Goal: Obtain resource: Obtain resource

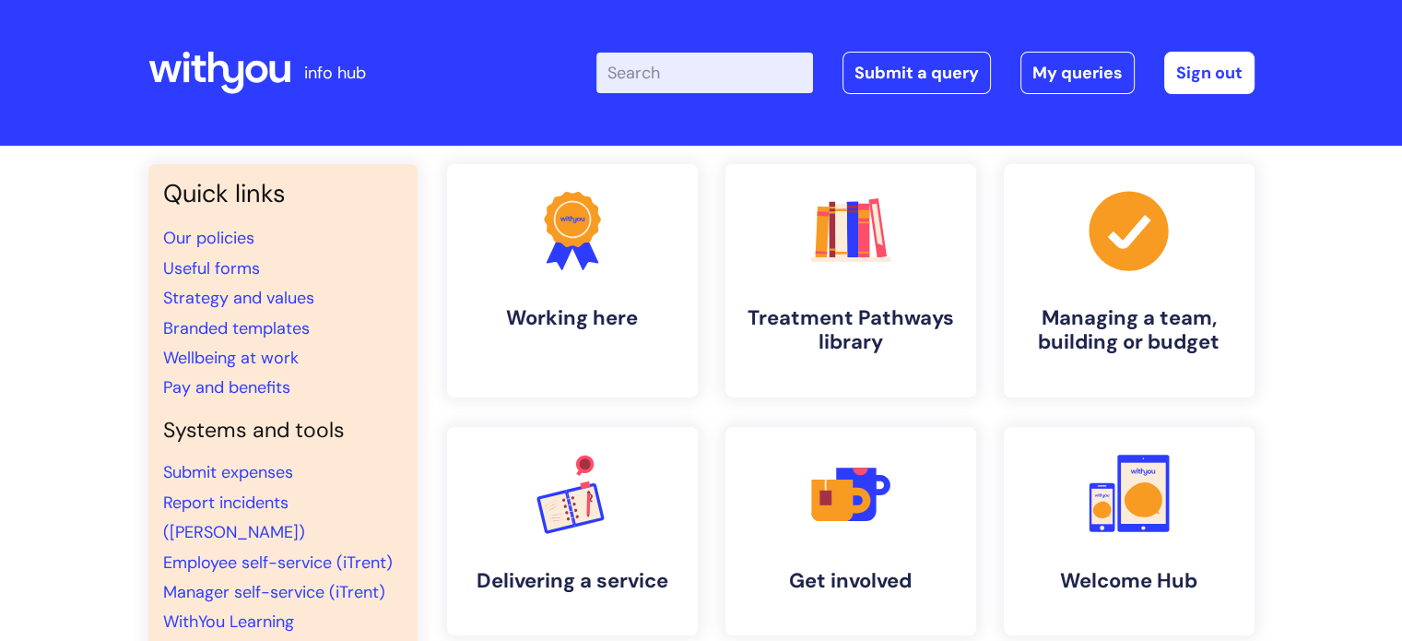
click at [752, 75] on input "Enter your search term here..." at bounding box center [704, 73] width 217 height 41
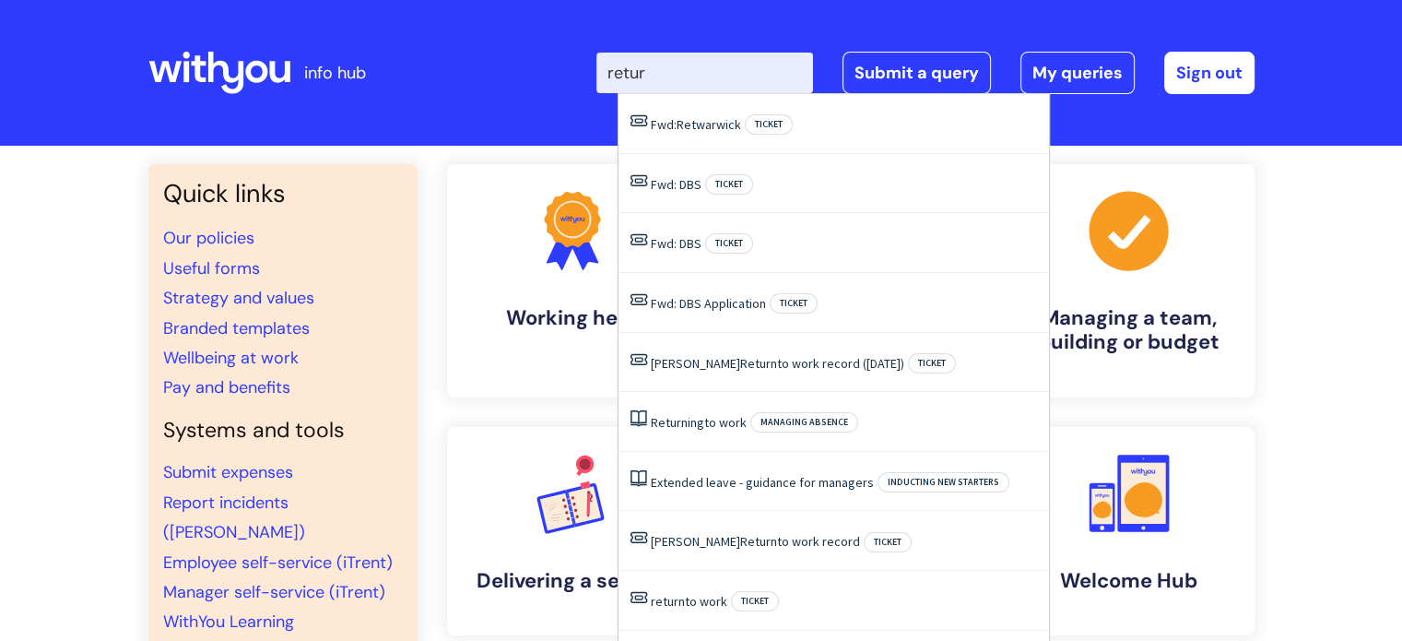
type input "return"
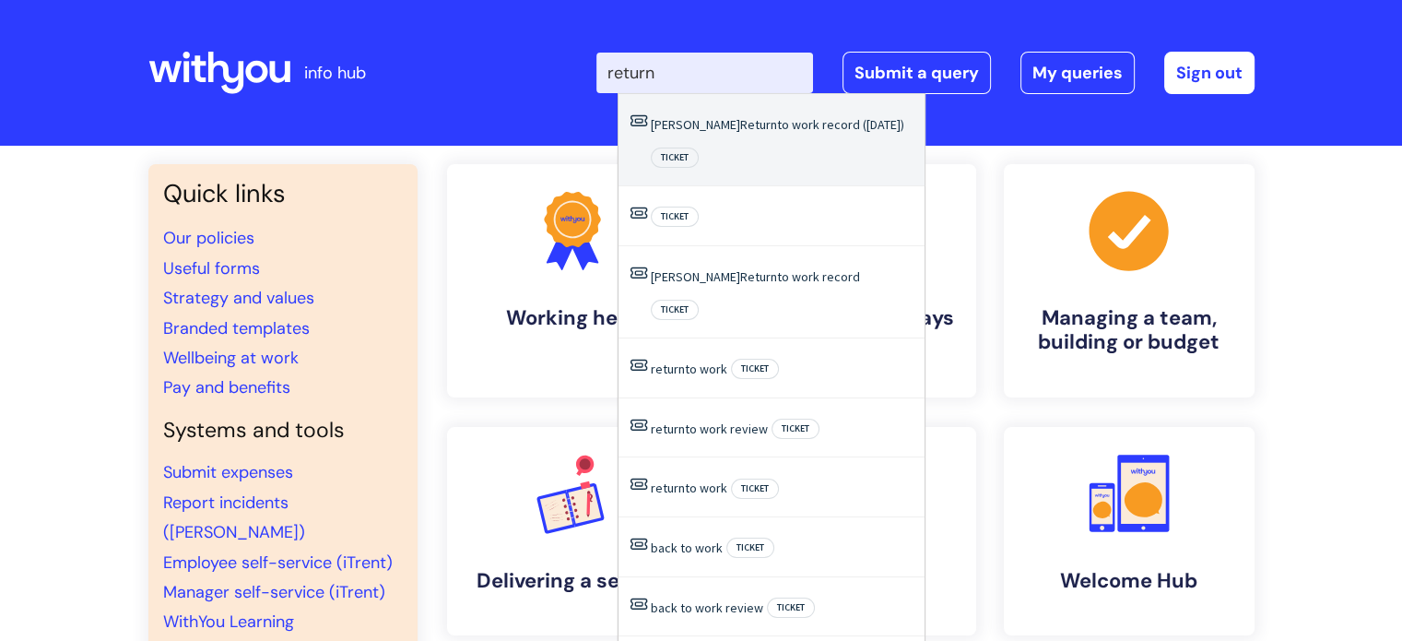
click at [747, 131] on link "sharron Return to work record (Jan 25)" at bounding box center [777, 124] width 253 height 17
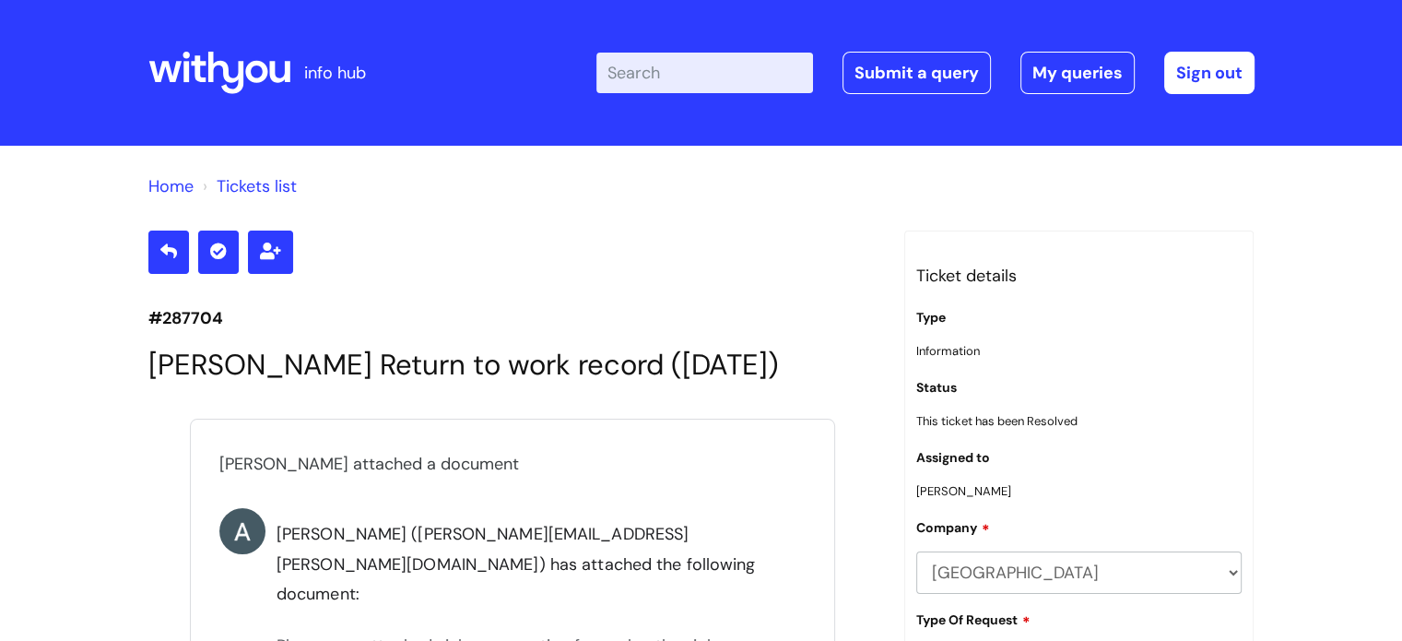
click at [766, 77] on input "Enter your search term here..." at bounding box center [704, 73] width 217 height 41
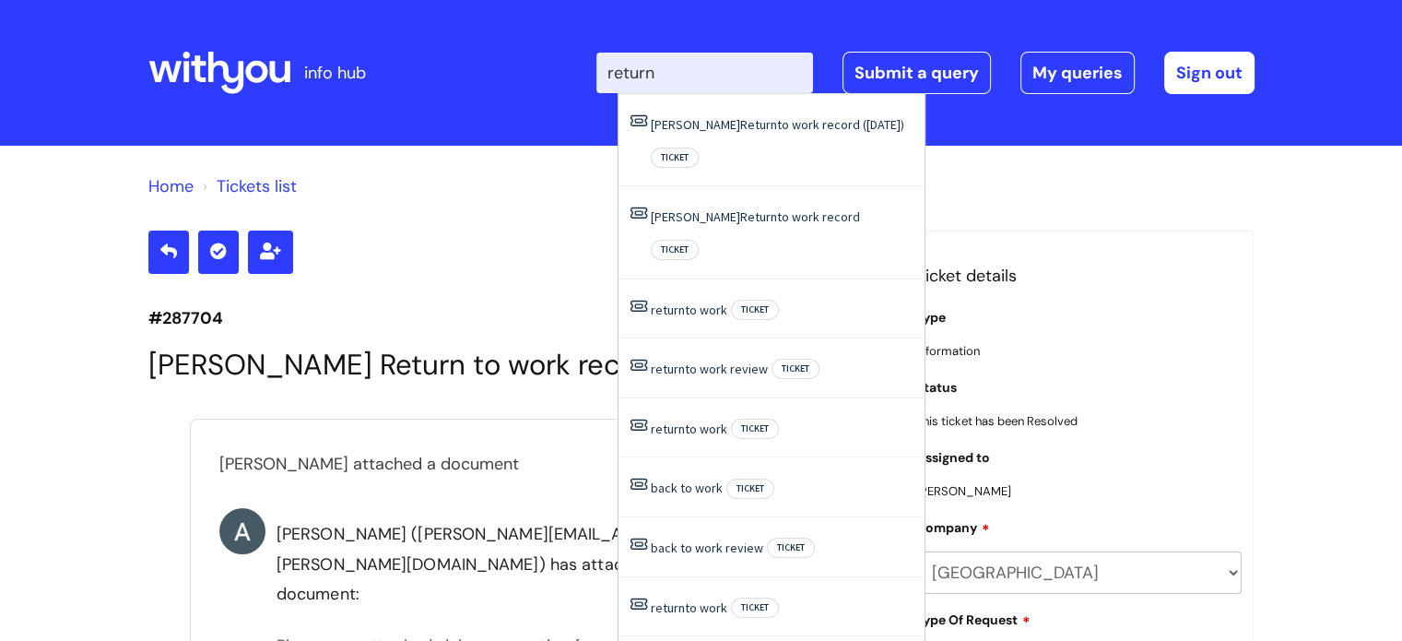
type input "return"
click at [492, 231] on div at bounding box center [512, 251] width 728 height 42
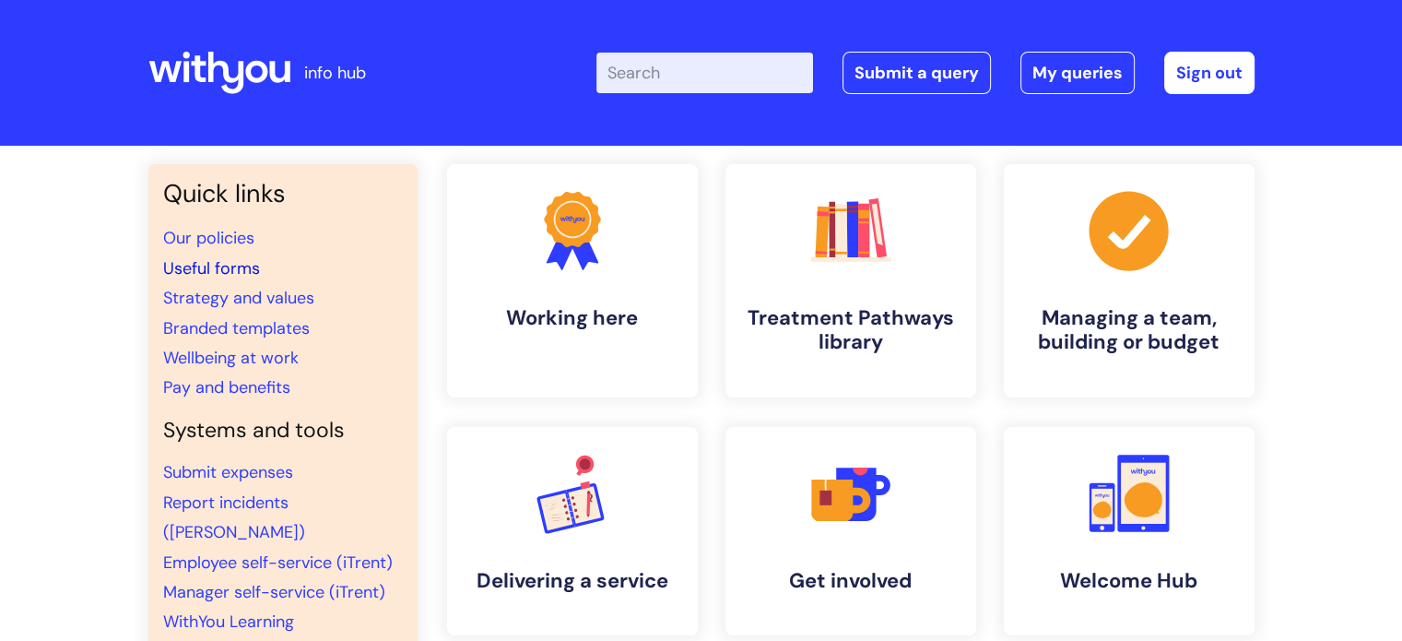
click at [241, 268] on link "Useful forms" at bounding box center [211, 268] width 97 height 22
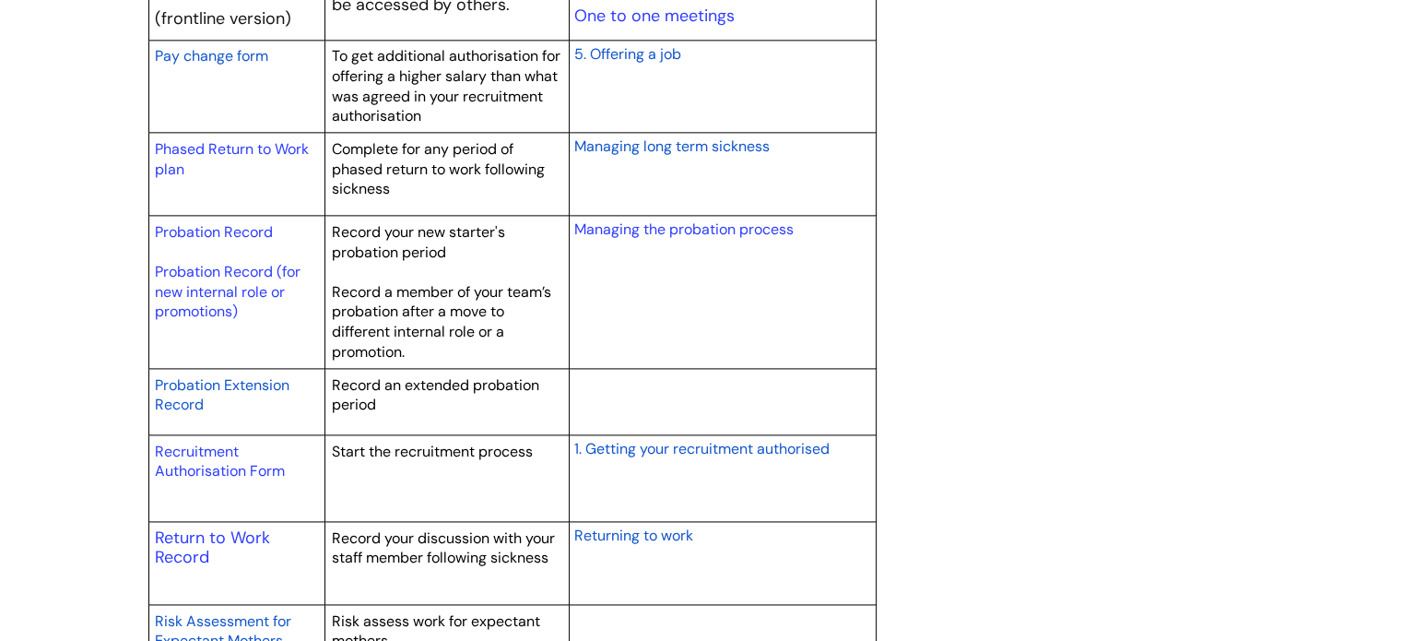
scroll to position [2581, 0]
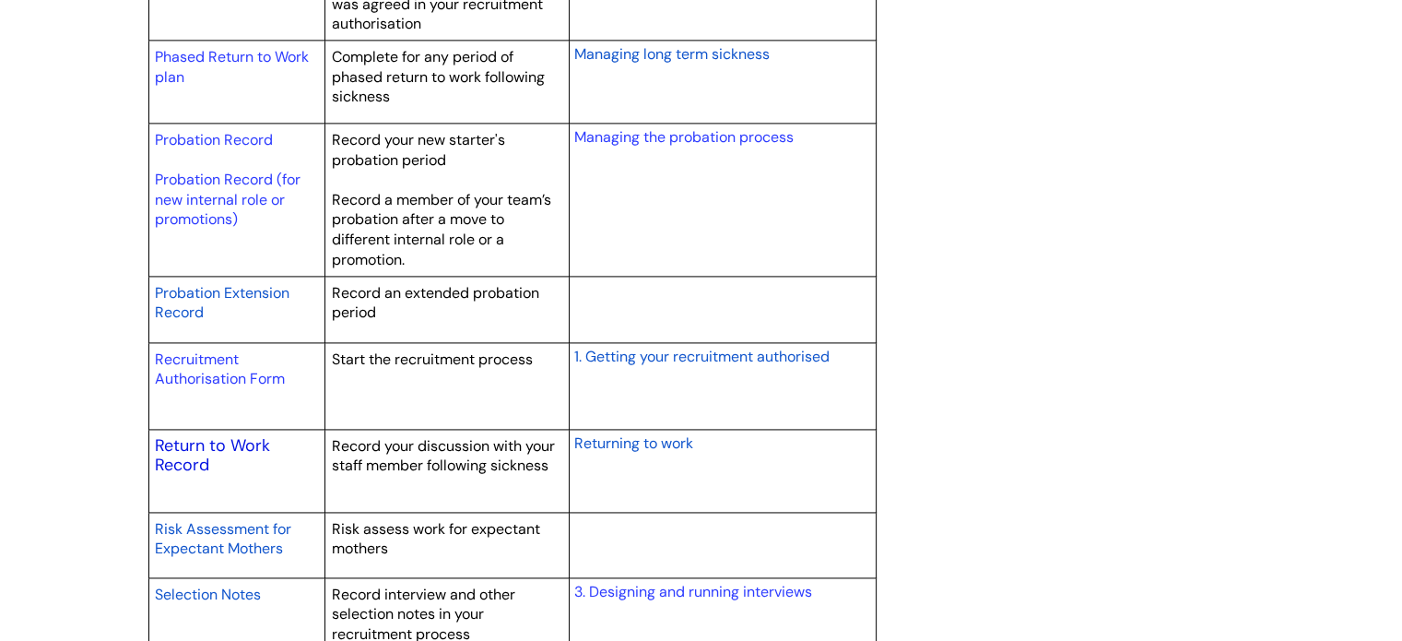
click at [174, 446] on link "Return to Work Record" at bounding box center [212, 455] width 115 height 42
